Goal: Information Seeking & Learning: Learn about a topic

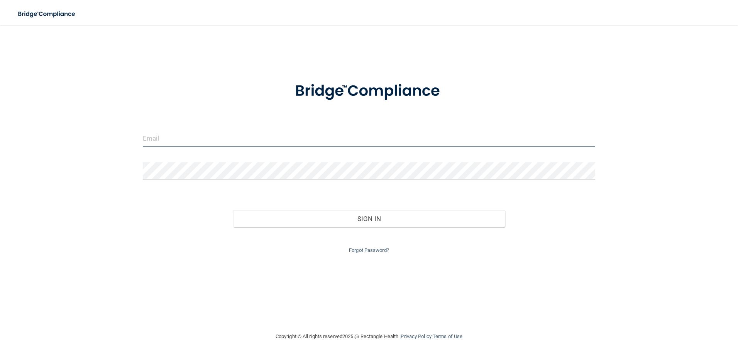
click at [299, 134] on input "email" at bounding box center [369, 138] width 453 height 17
drag, startPoint x: 459, startPoint y: 150, endPoint x: 458, endPoint y: 139, distance: 10.5
click at [459, 147] on div at bounding box center [369, 141] width 464 height 23
click at [457, 138] on input "email" at bounding box center [369, 138] width 453 height 17
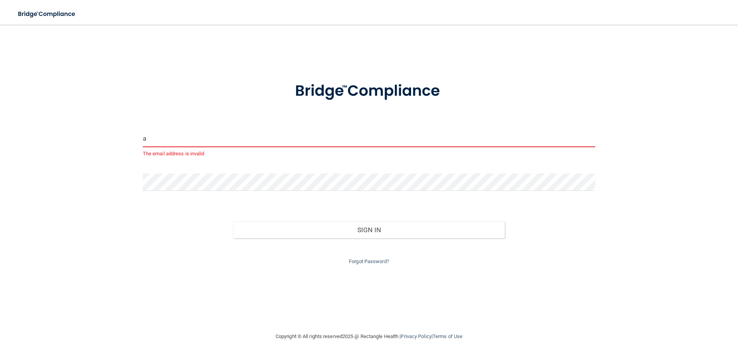
type input "a"
click at [233, 221] on button "Sign In" at bounding box center [369, 229] width 272 height 17
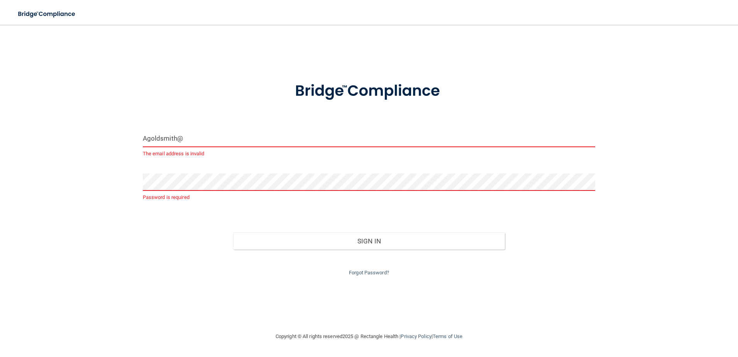
drag, startPoint x: 238, startPoint y: 136, endPoint x: 108, endPoint y: 155, distance: 131.5
click at [108, 155] on div "Agoldsmith@ The email address is invalid Password is required Invalid email/pas…" at bounding box center [368, 178] width 707 height 292
paste input "[EMAIL_ADDRESS][DOMAIN_NAME]"
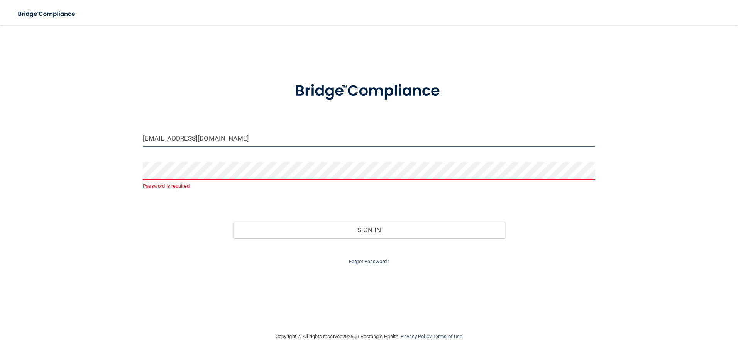
type input "[EMAIL_ADDRESS][DOMAIN_NAME]"
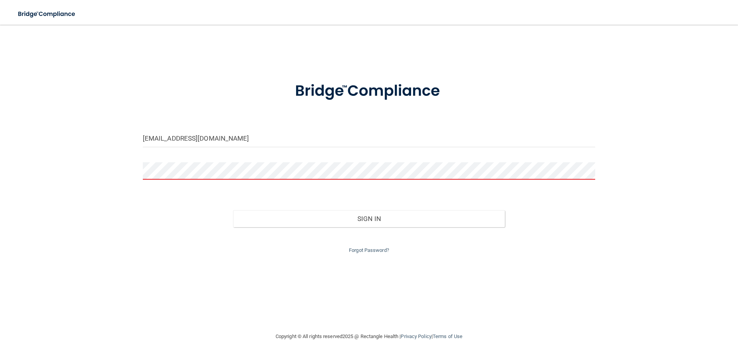
click at [233, 210] on button "Sign In" at bounding box center [369, 218] width 272 height 17
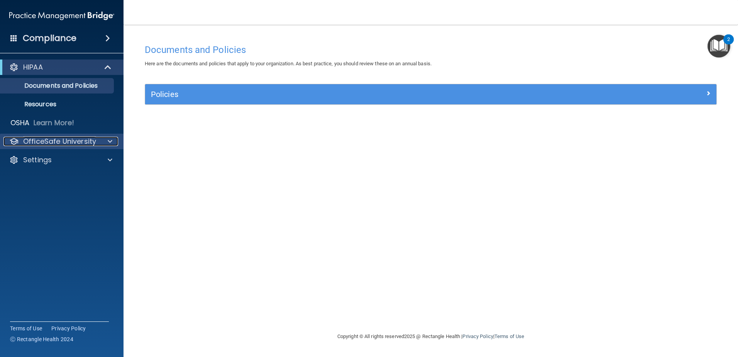
click at [56, 144] on p "OfficeSafe University" at bounding box center [59, 141] width 73 height 9
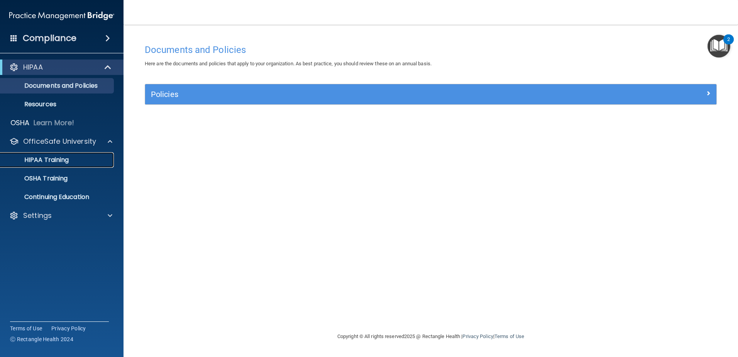
click at [66, 158] on p "HIPAA Training" at bounding box center [37, 160] width 64 height 8
